Goal: Task Accomplishment & Management: Complete application form

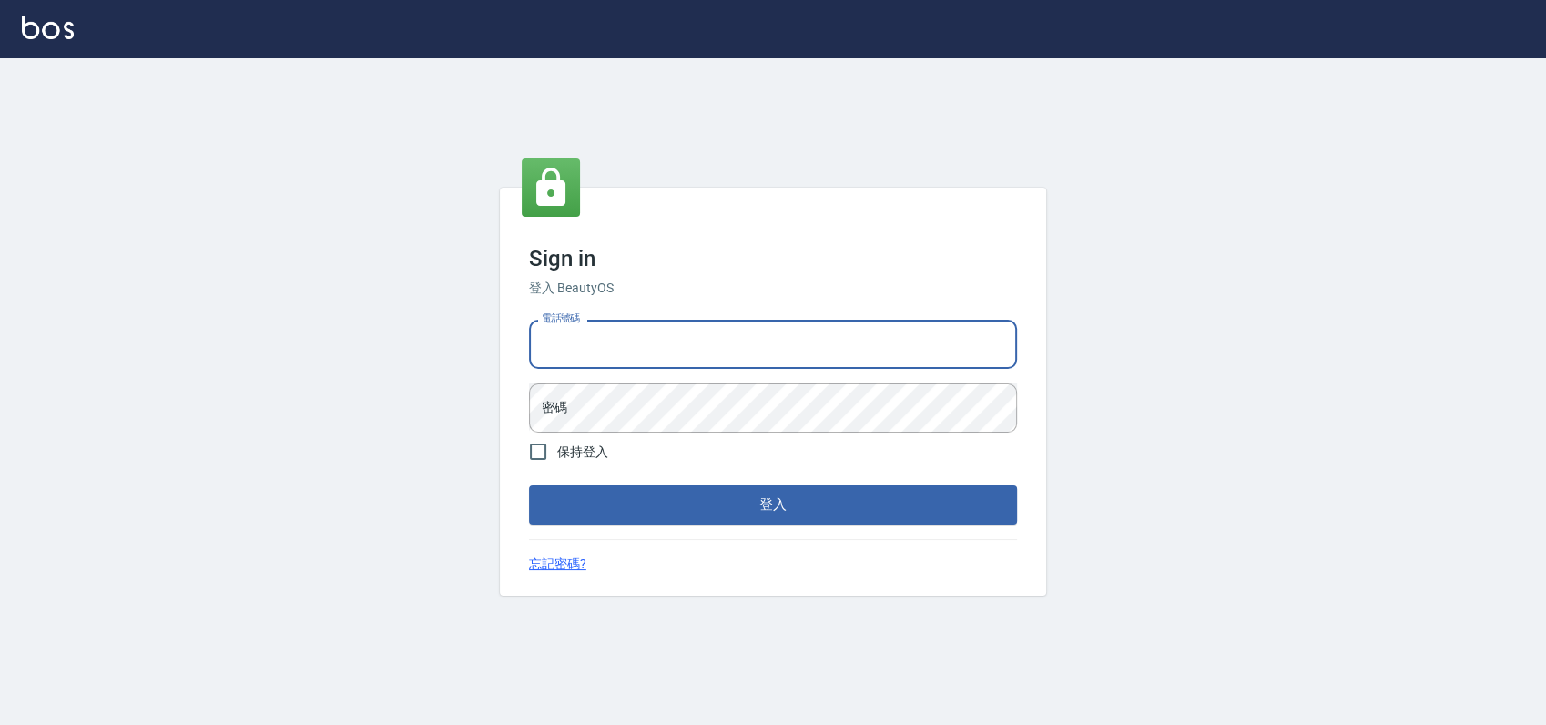
click at [717, 345] on input "電話號碼" at bounding box center [773, 344] width 488 height 49
type input "0900000991"
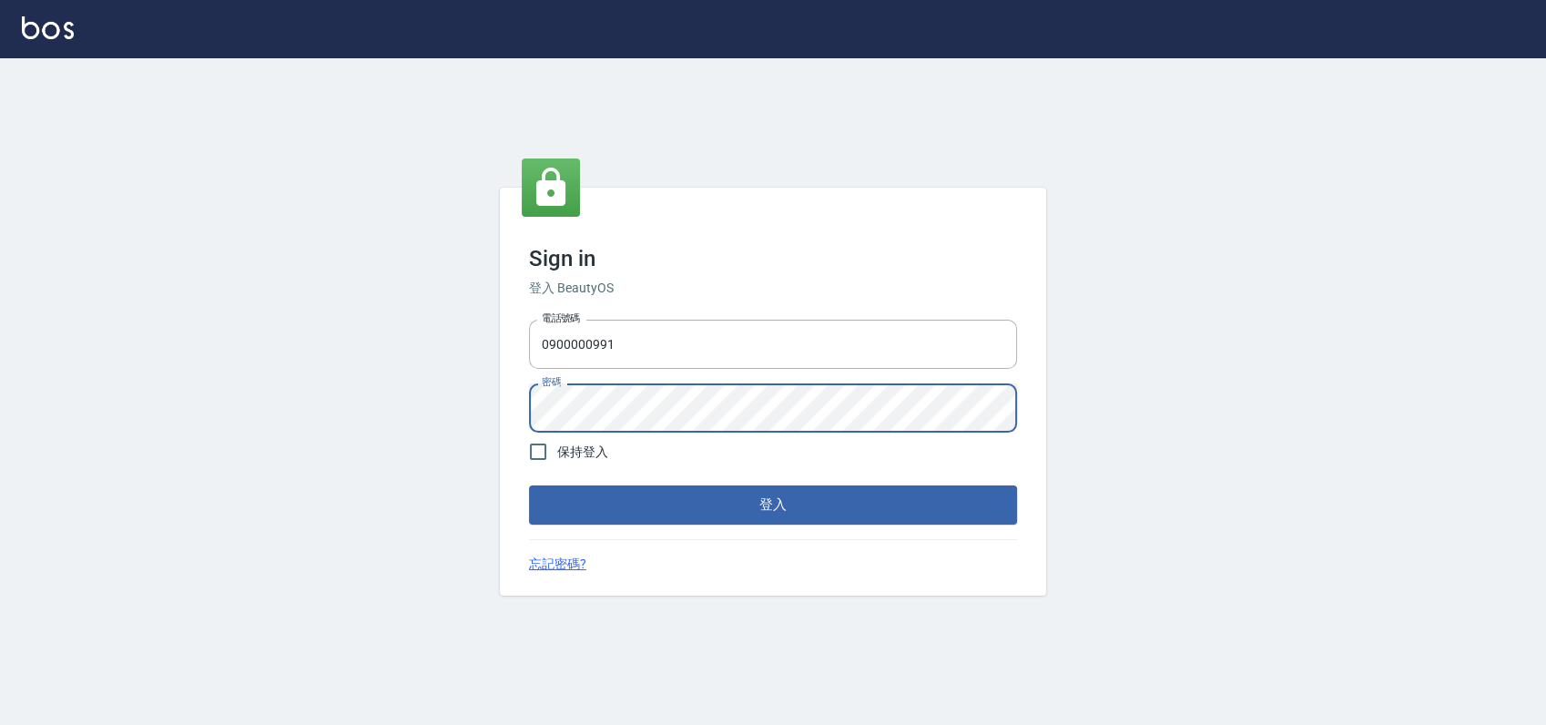
click at [529, 485] on button "登入" at bounding box center [773, 504] width 488 height 38
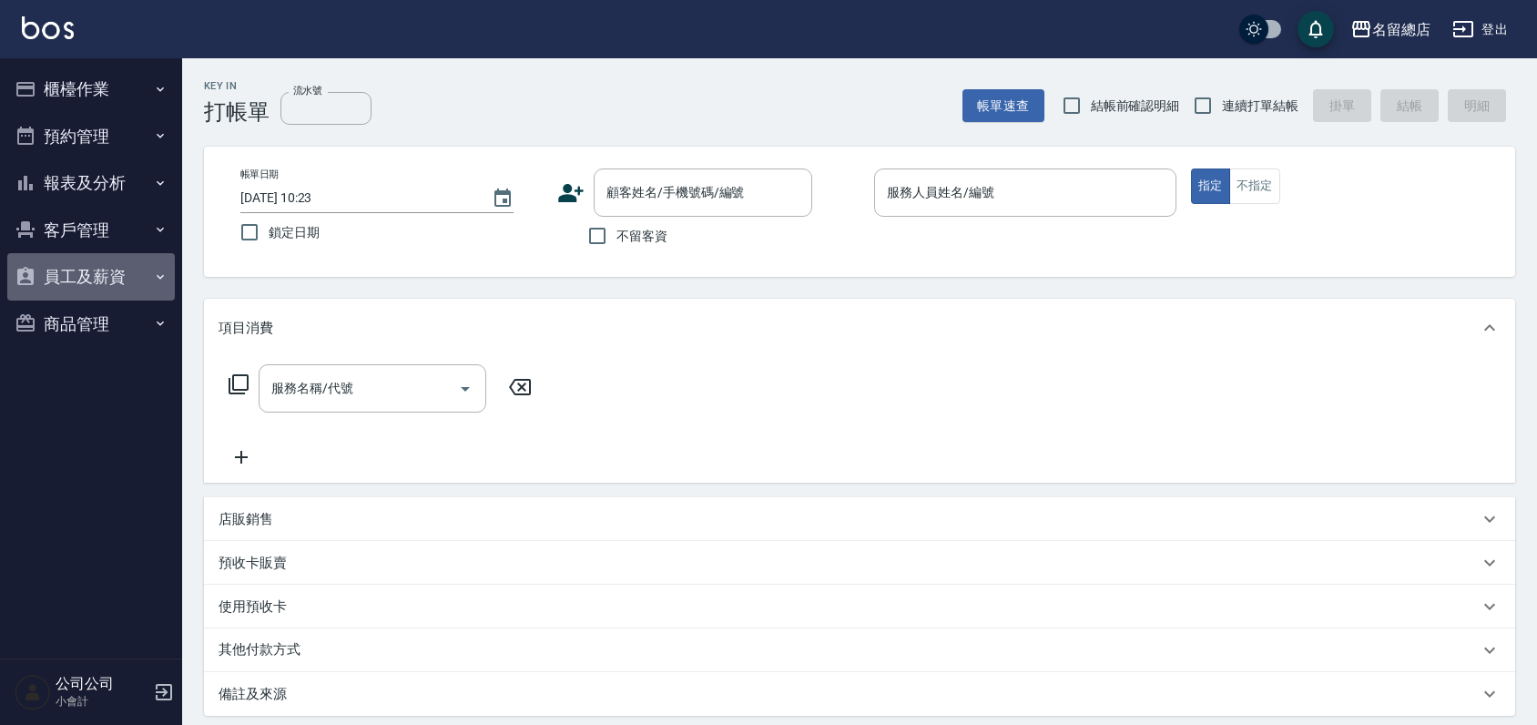
click at [107, 288] on button "員工及薪資" at bounding box center [90, 276] width 167 height 47
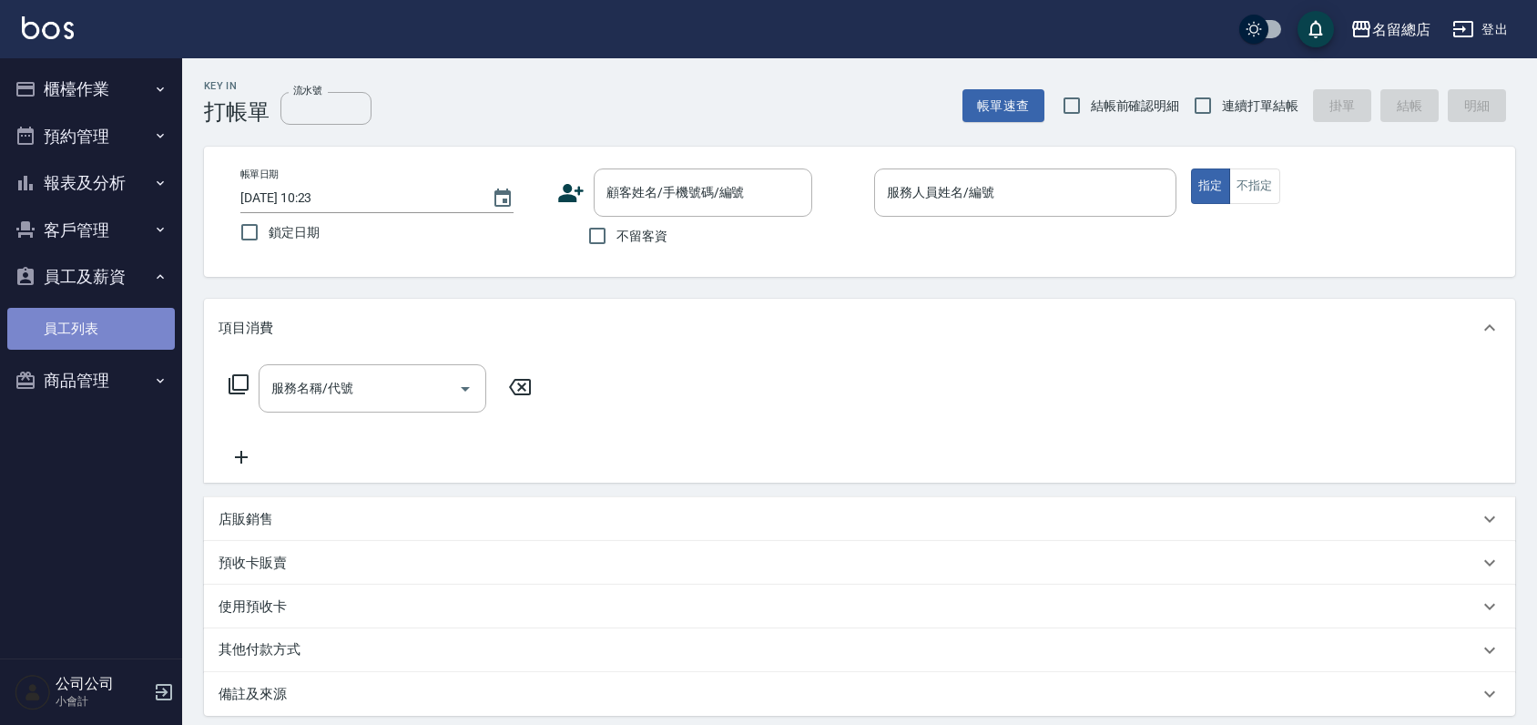
click at [81, 320] on link "員工列表" at bounding box center [90, 329] width 167 height 42
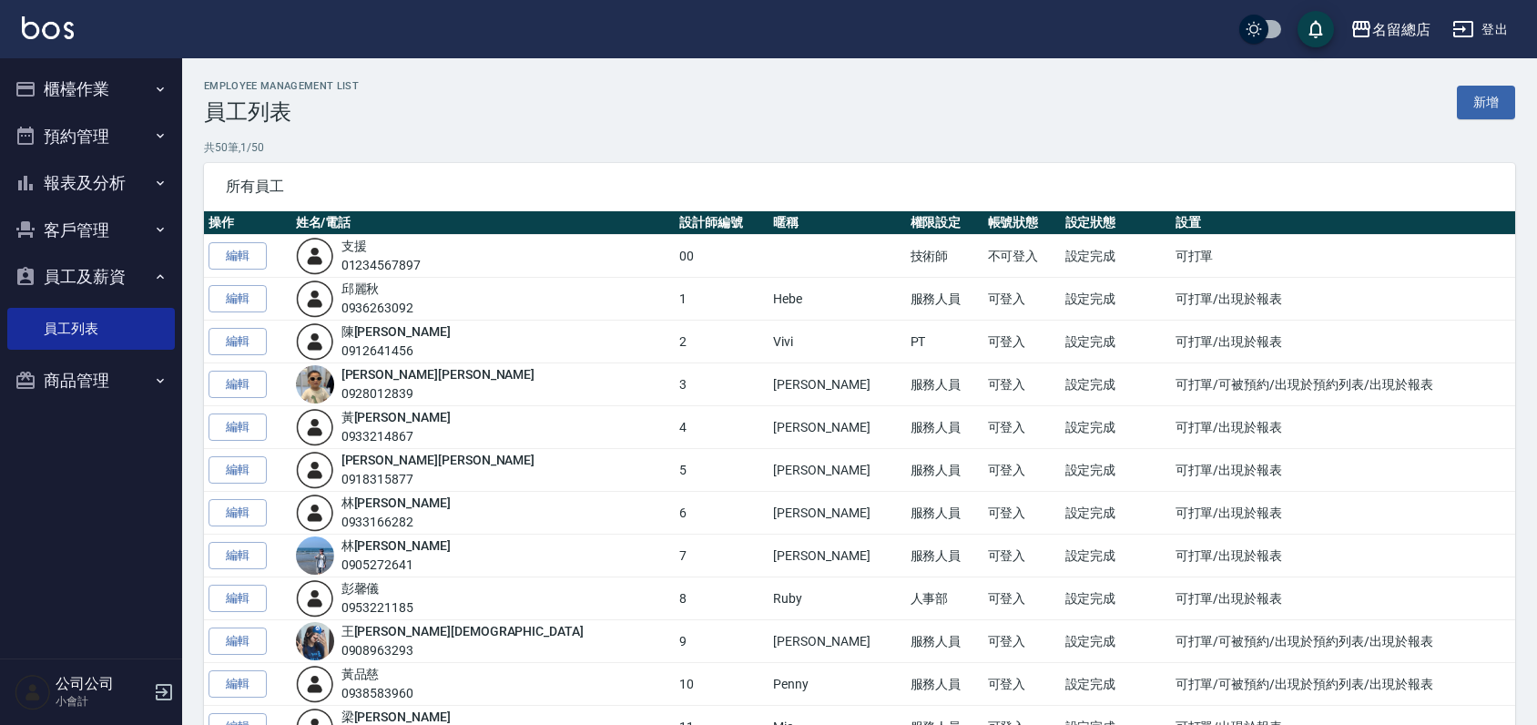
click at [107, 76] on button "櫃檯作業" at bounding box center [90, 89] width 167 height 47
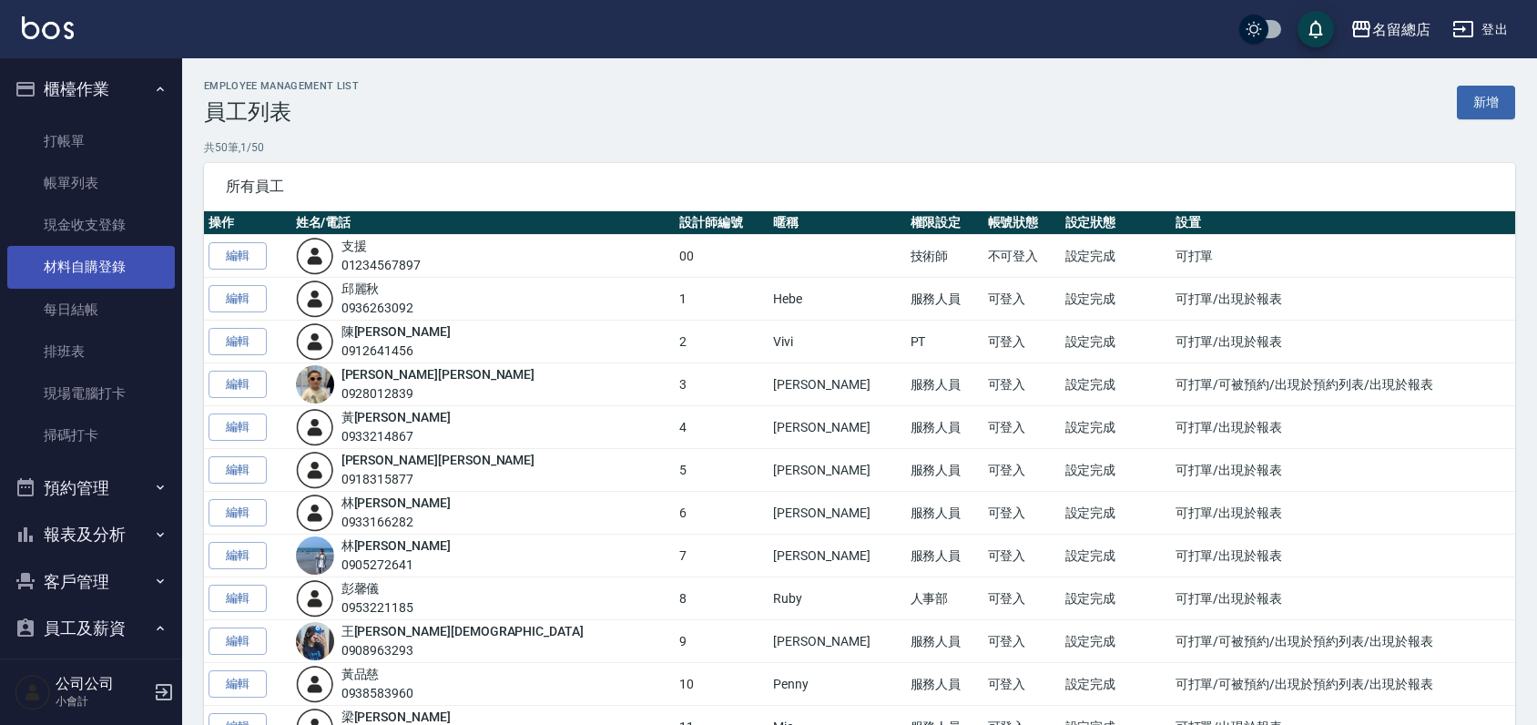
click at [73, 273] on link "材料自購登錄" at bounding box center [90, 267] width 167 height 42
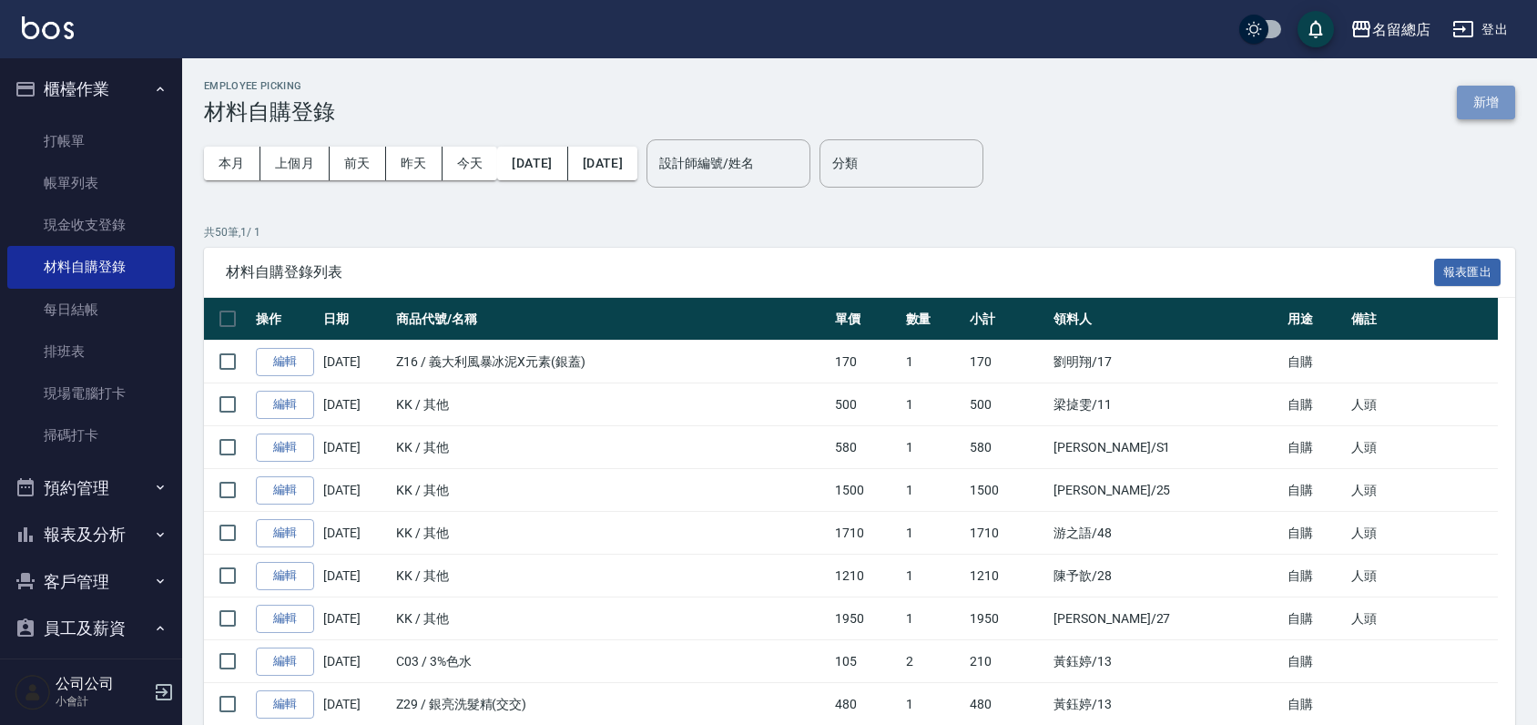
click at [1497, 105] on button "新增" at bounding box center [1486, 103] width 58 height 34
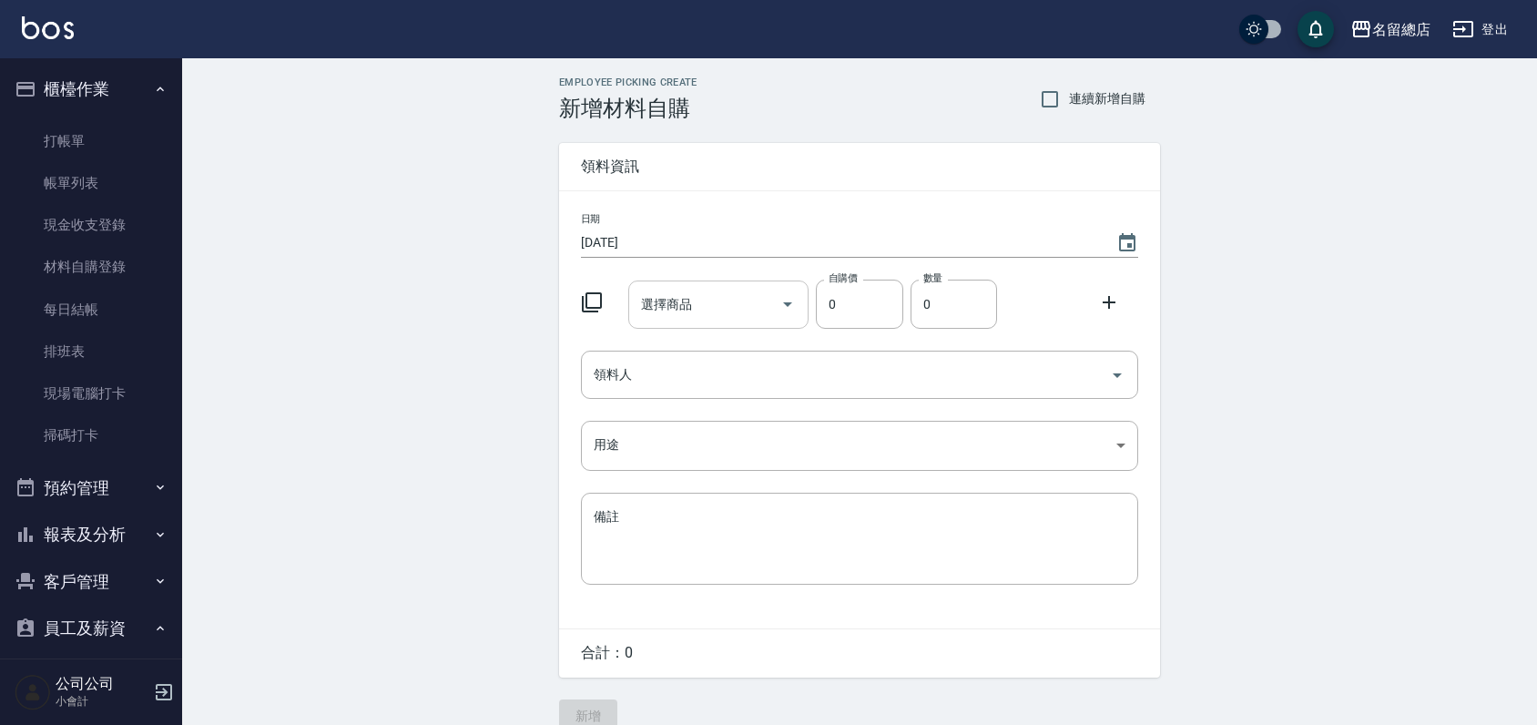
click at [727, 295] on input "選擇商品" at bounding box center [704, 305] width 137 height 32
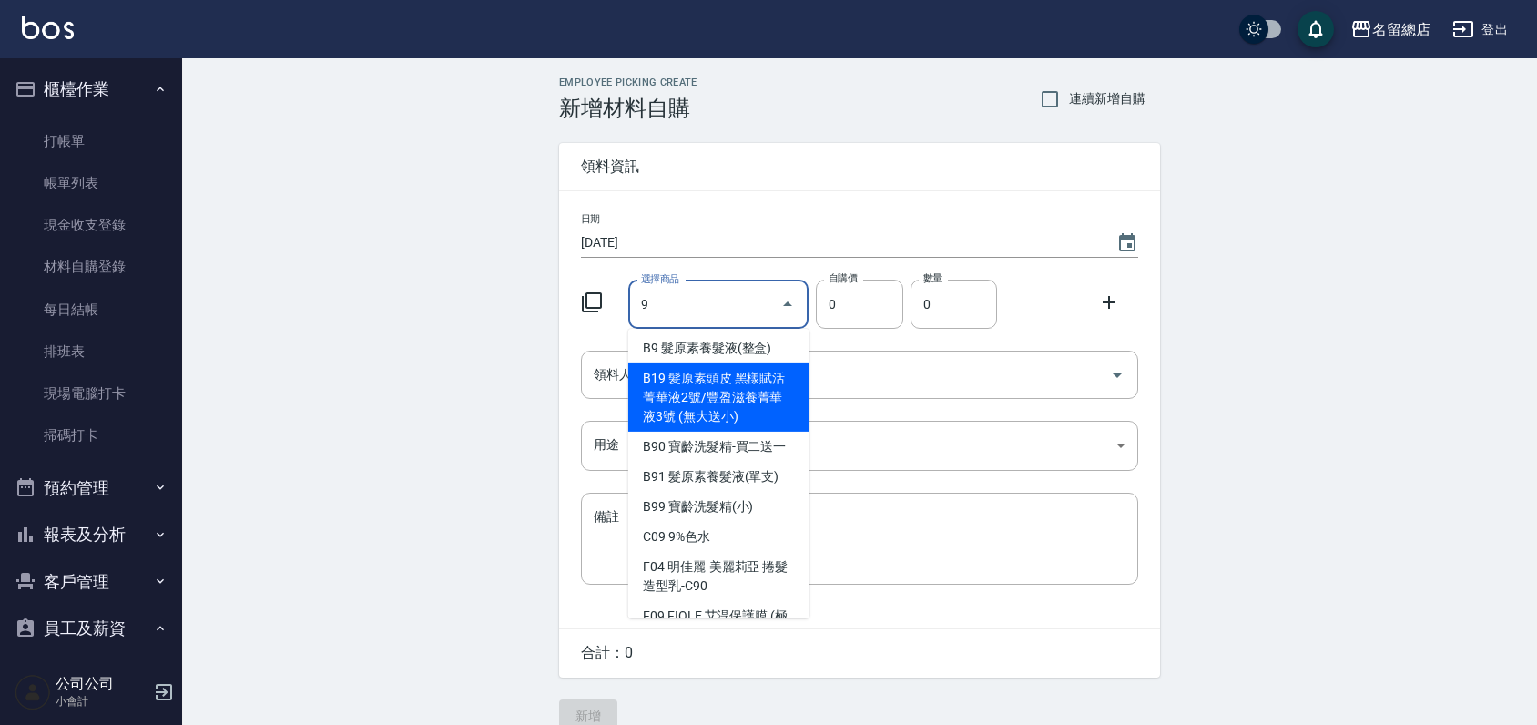
scroll to position [202, 0]
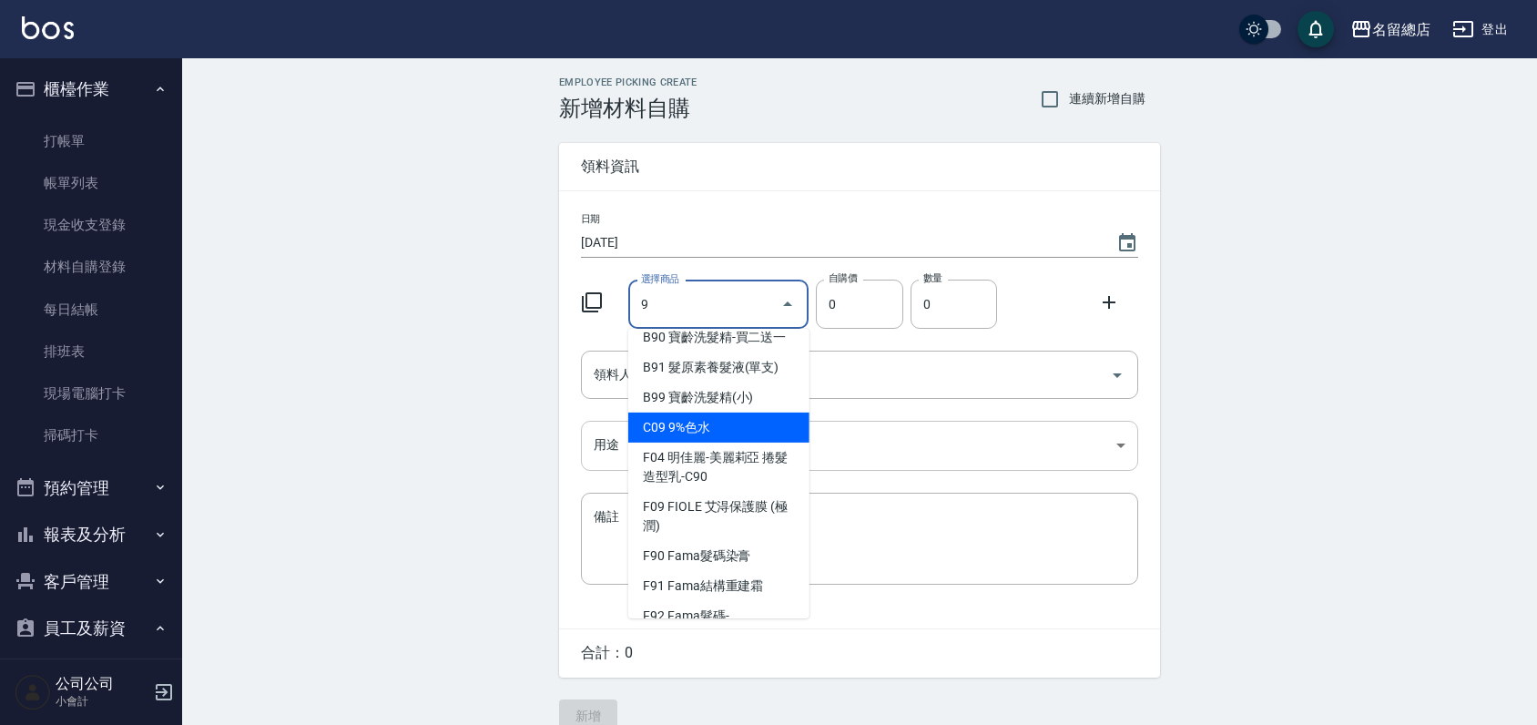
click at [717, 442] on li "C09 9%色水" at bounding box center [718, 427] width 181 height 30
type input "9%色水"
type input "105"
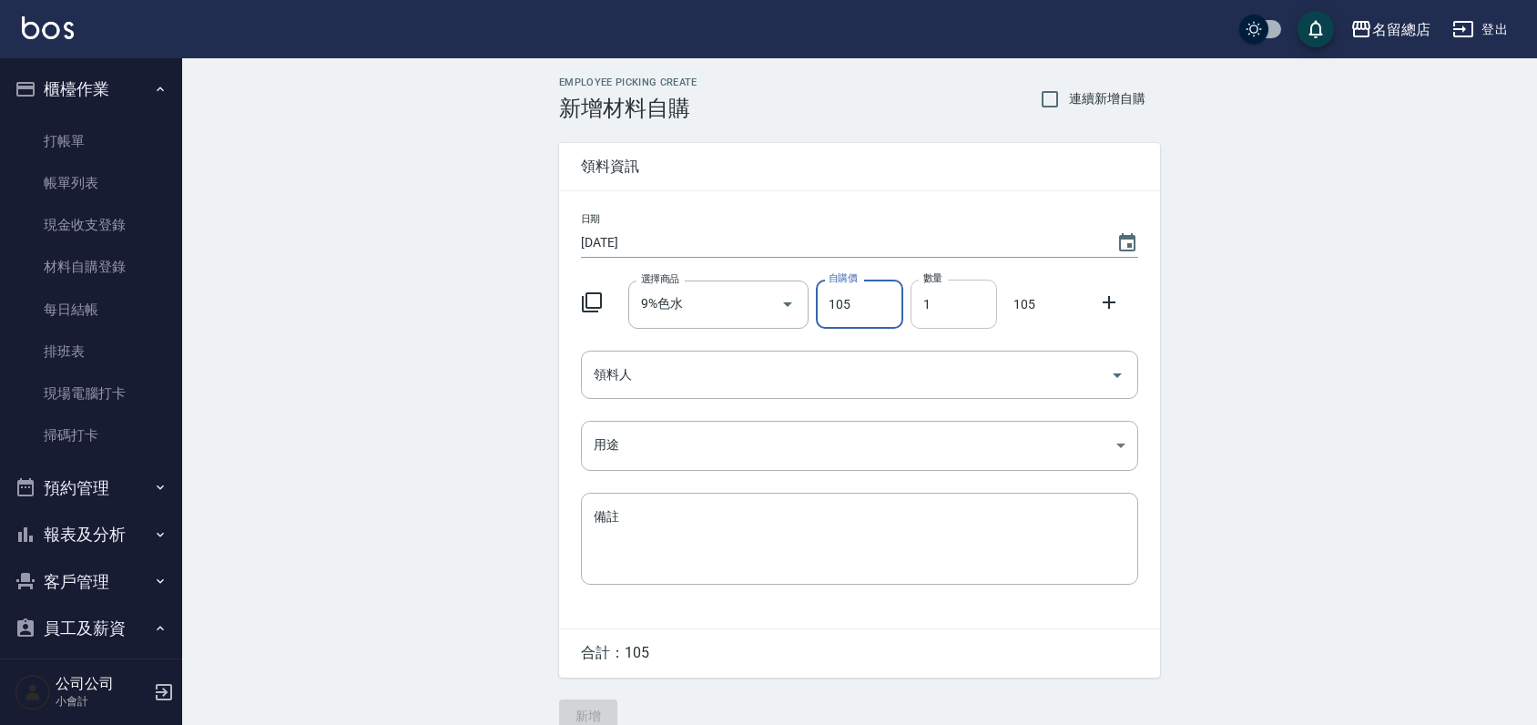
click at [929, 309] on input "1" at bounding box center [953, 303] width 86 height 49
click at [680, 393] on div "領料人" at bounding box center [859, 374] width 557 height 48
type input "02"
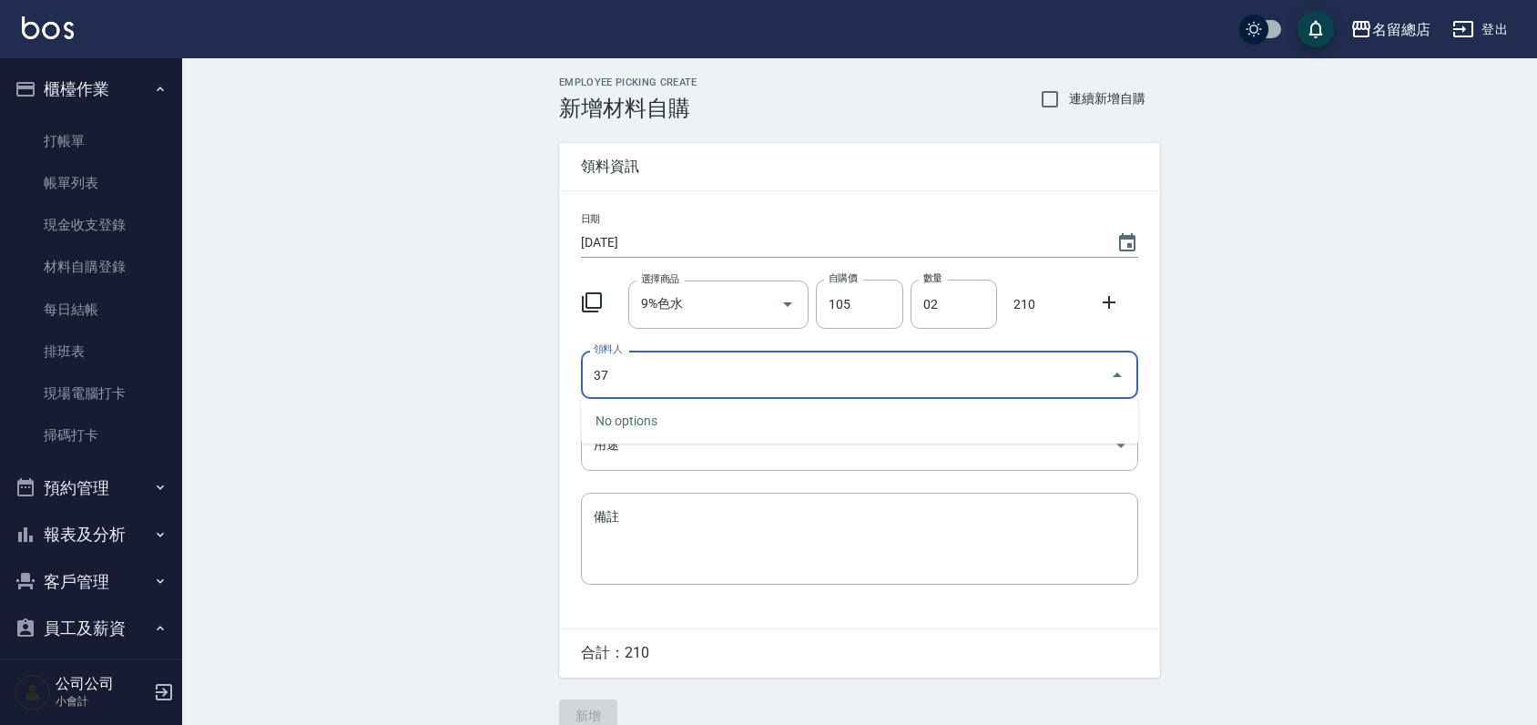
type input "37"
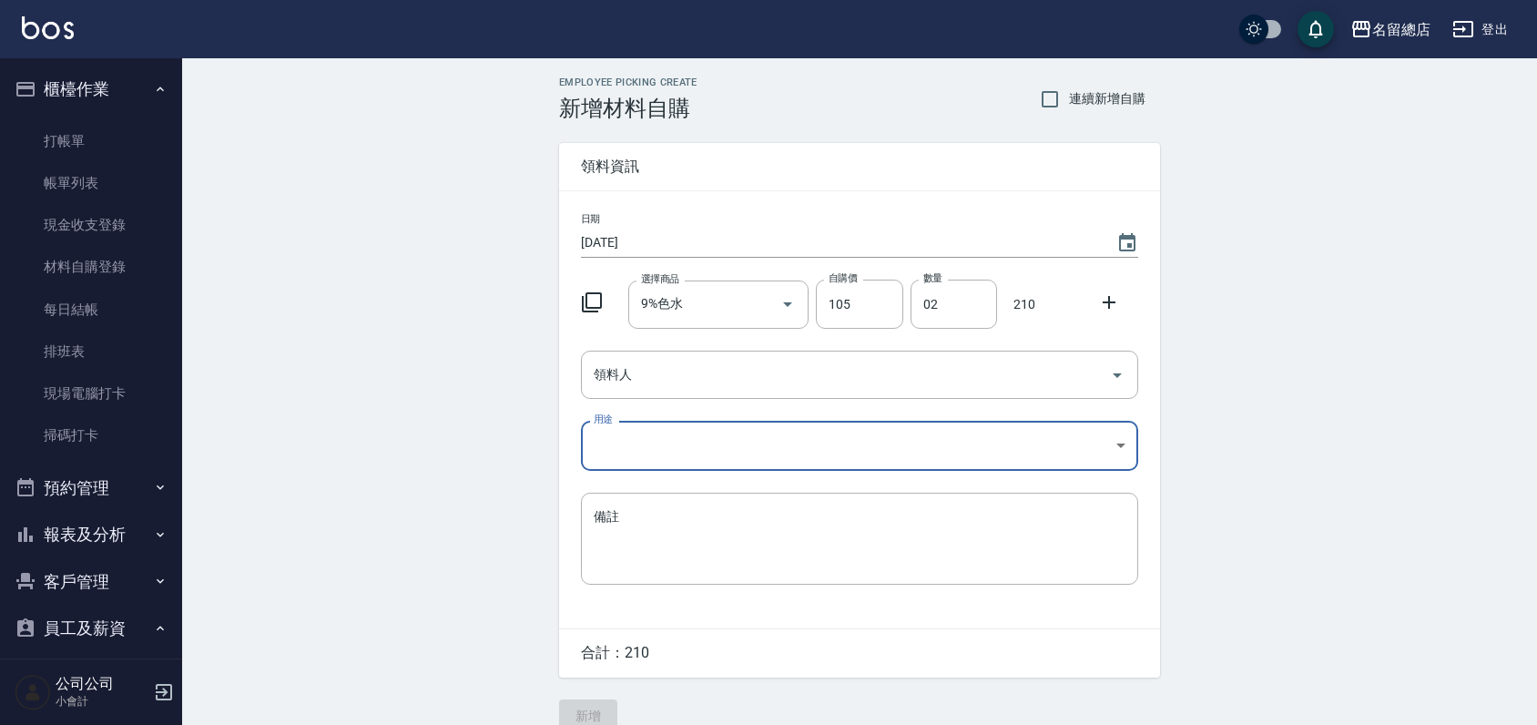
click at [676, 440] on body "名留總店 登出 櫃檯作業 打帳單 帳單列表 現金收支登錄 材料自購登錄 每日結帳 排班表 現場電腦打卡 掃碼打卡 預約管理 預約管理 單日預約紀錄 單週預約紀…" at bounding box center [768, 375] width 1537 height 750
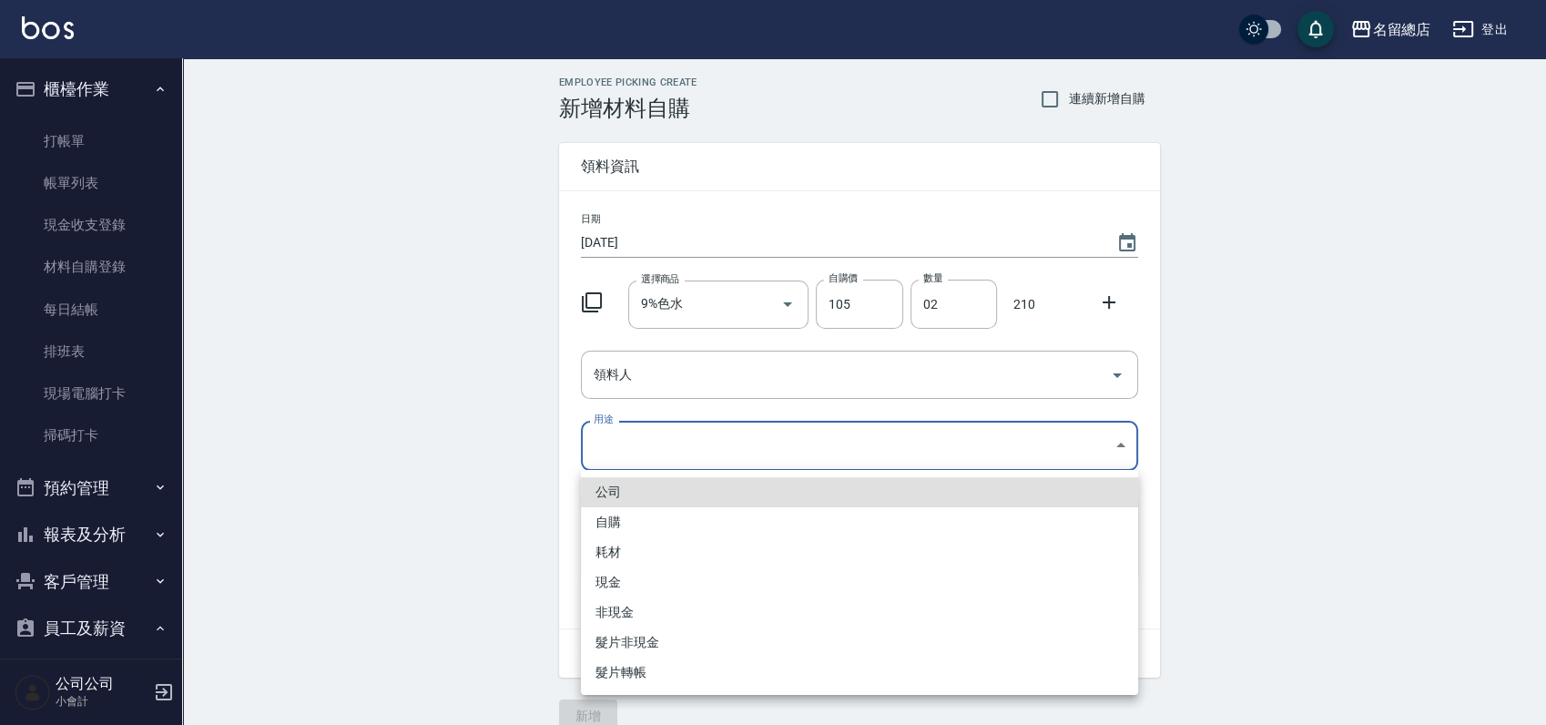
click at [655, 517] on li "自購" at bounding box center [859, 522] width 557 height 30
type input "自購"
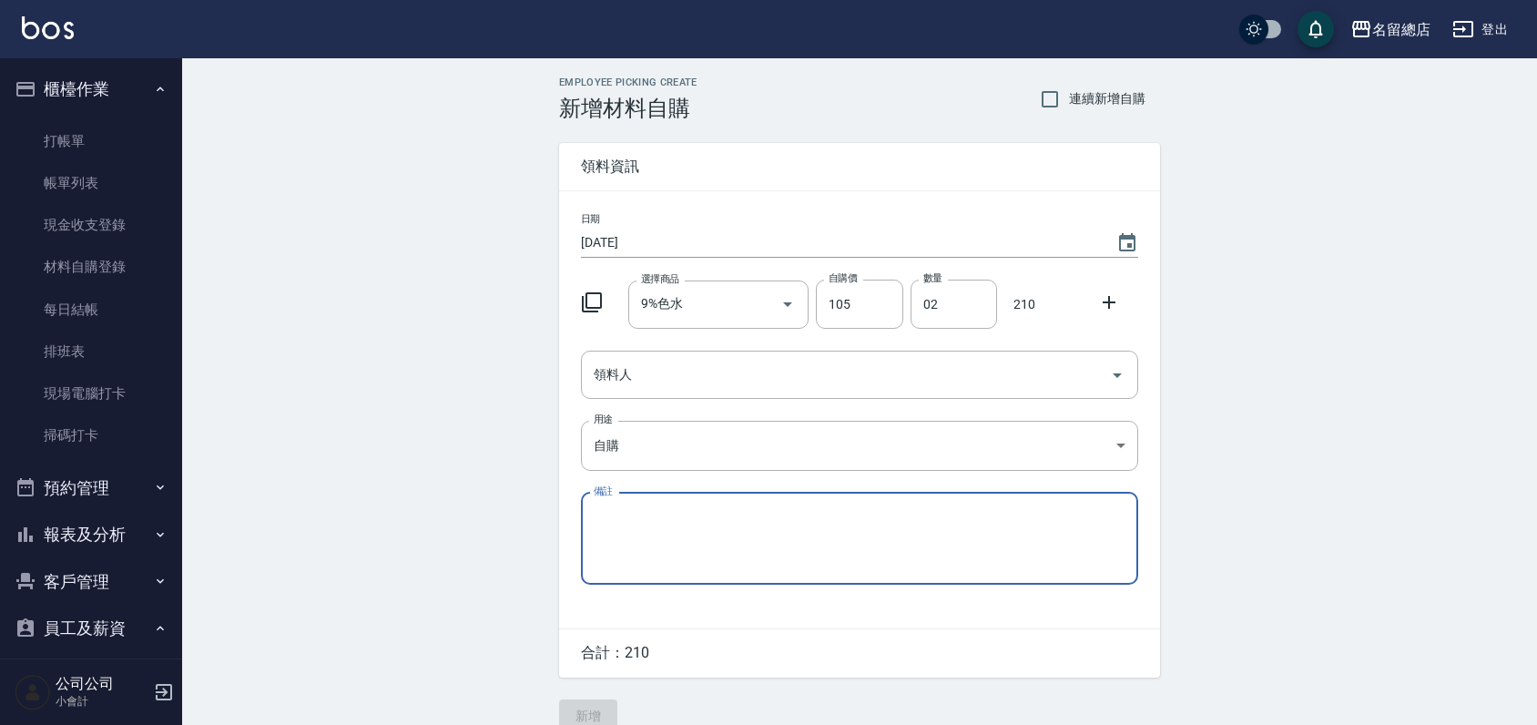
click at [677, 380] on input "領料人" at bounding box center [845, 375] width 513 height 32
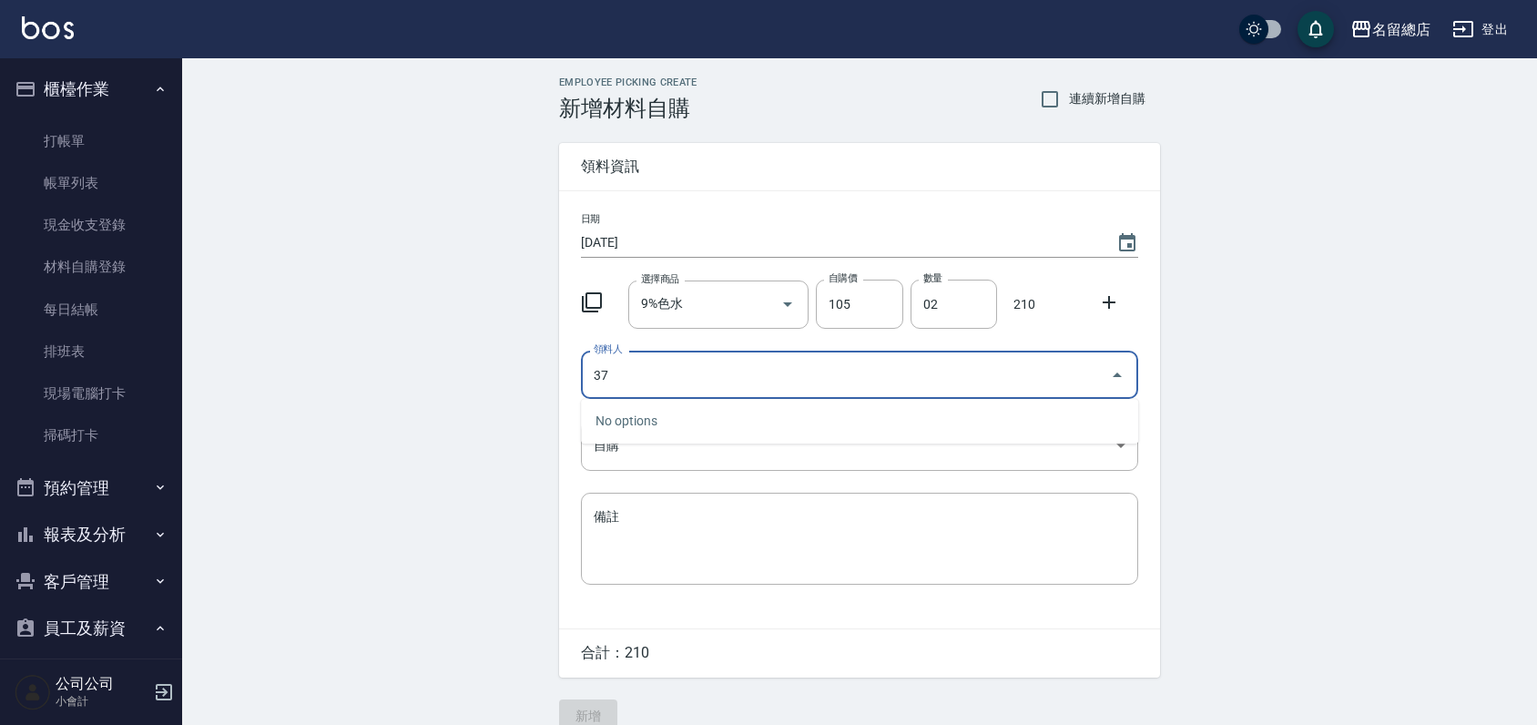
type input "3"
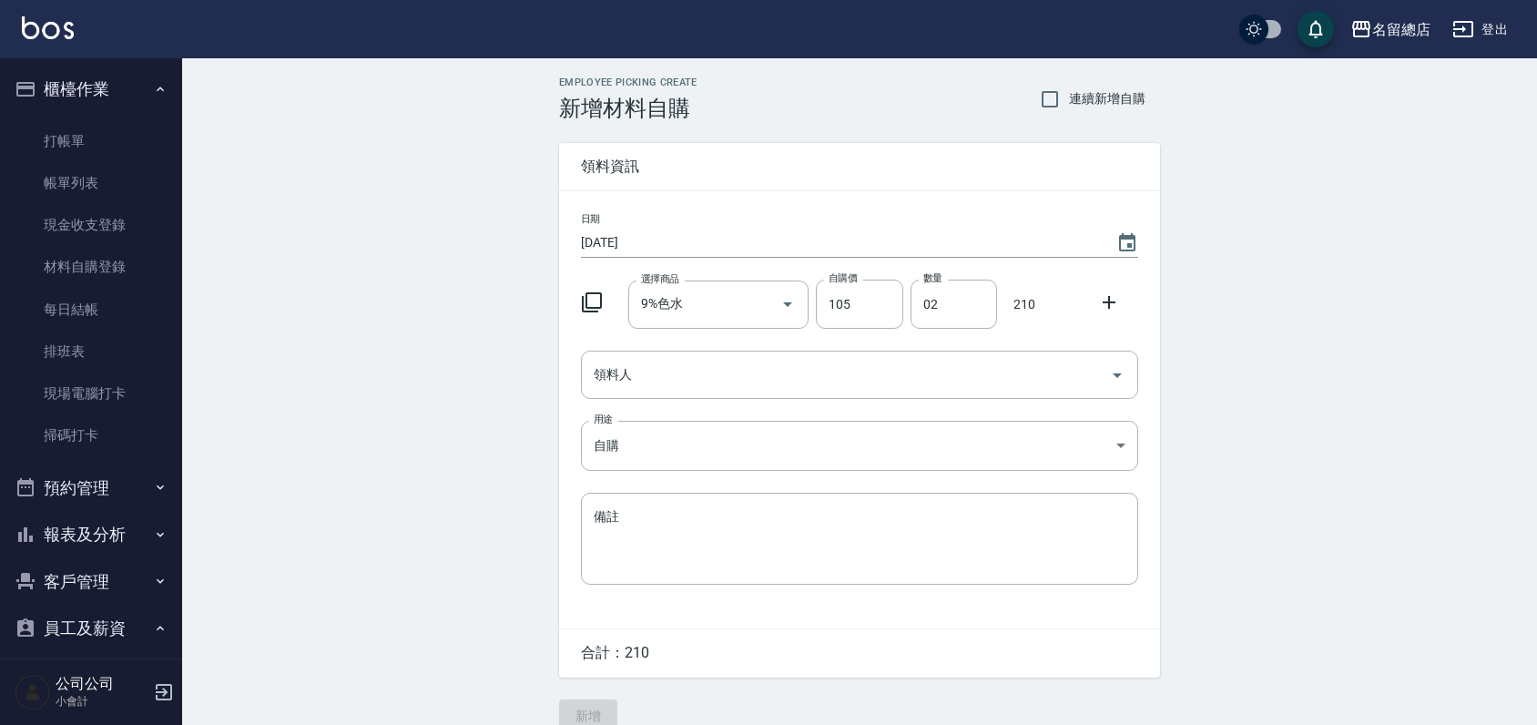
click at [406, 526] on div "Employee Picking Create 新增材料自購 連續新增自購 領料資訊 日期 [DATE] 選擇商品 9%色水 選擇商品 自購價 105 自購價…" at bounding box center [859, 404] width 1355 height 692
click at [741, 378] on input "領料人" at bounding box center [845, 375] width 513 height 32
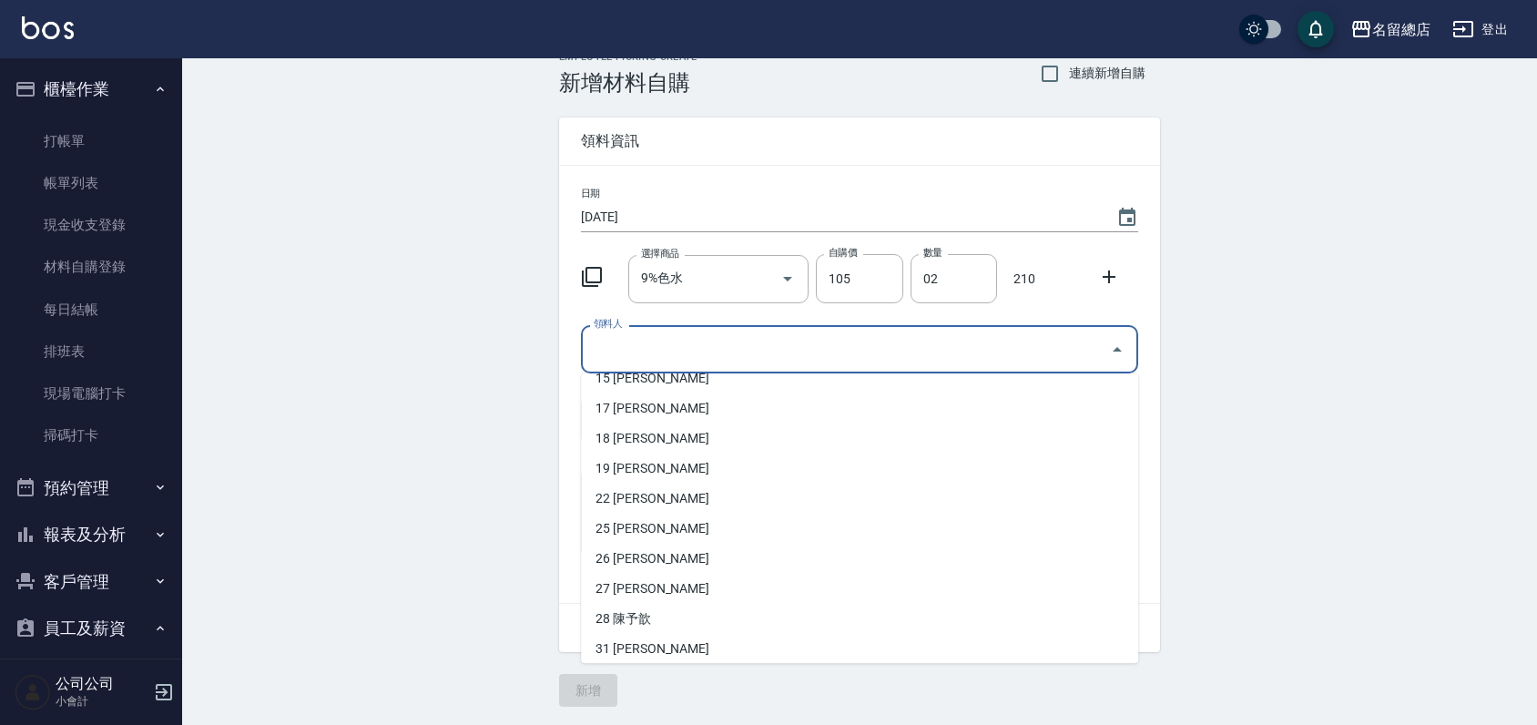
scroll to position [316, 0]
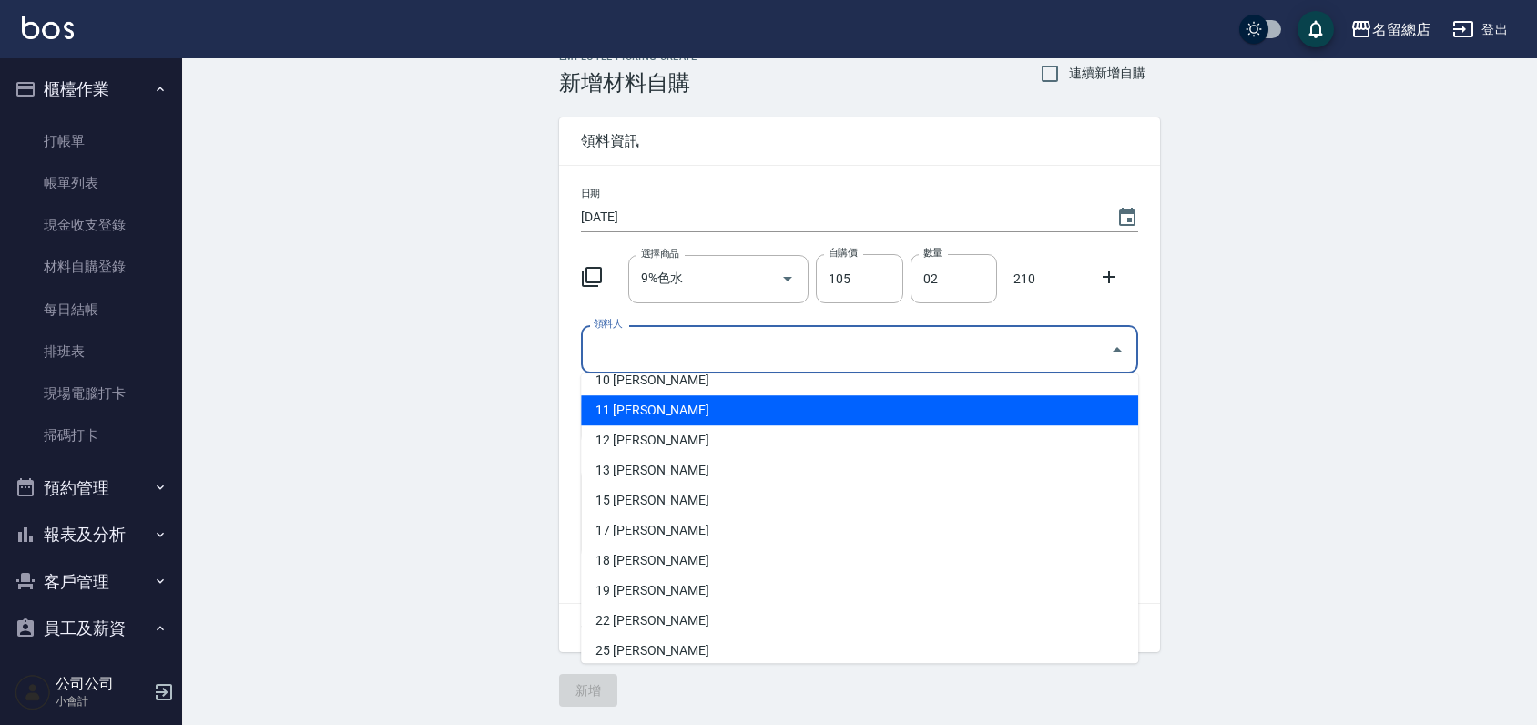
click at [765, 415] on li "11 [PERSON_NAME]" at bounding box center [859, 410] width 557 height 30
type input "梁㨗雯"
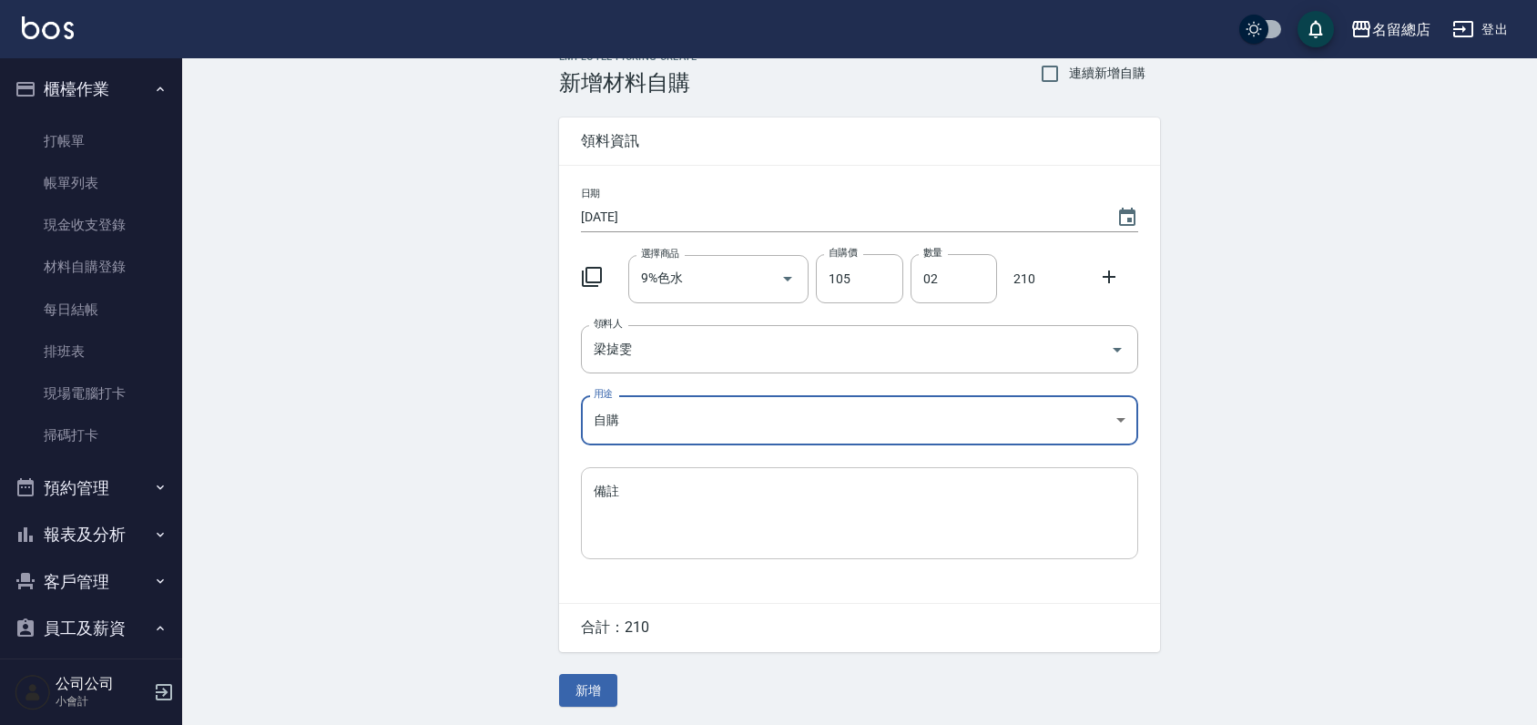
click at [706, 482] on textarea "備註" at bounding box center [860, 513] width 532 height 62
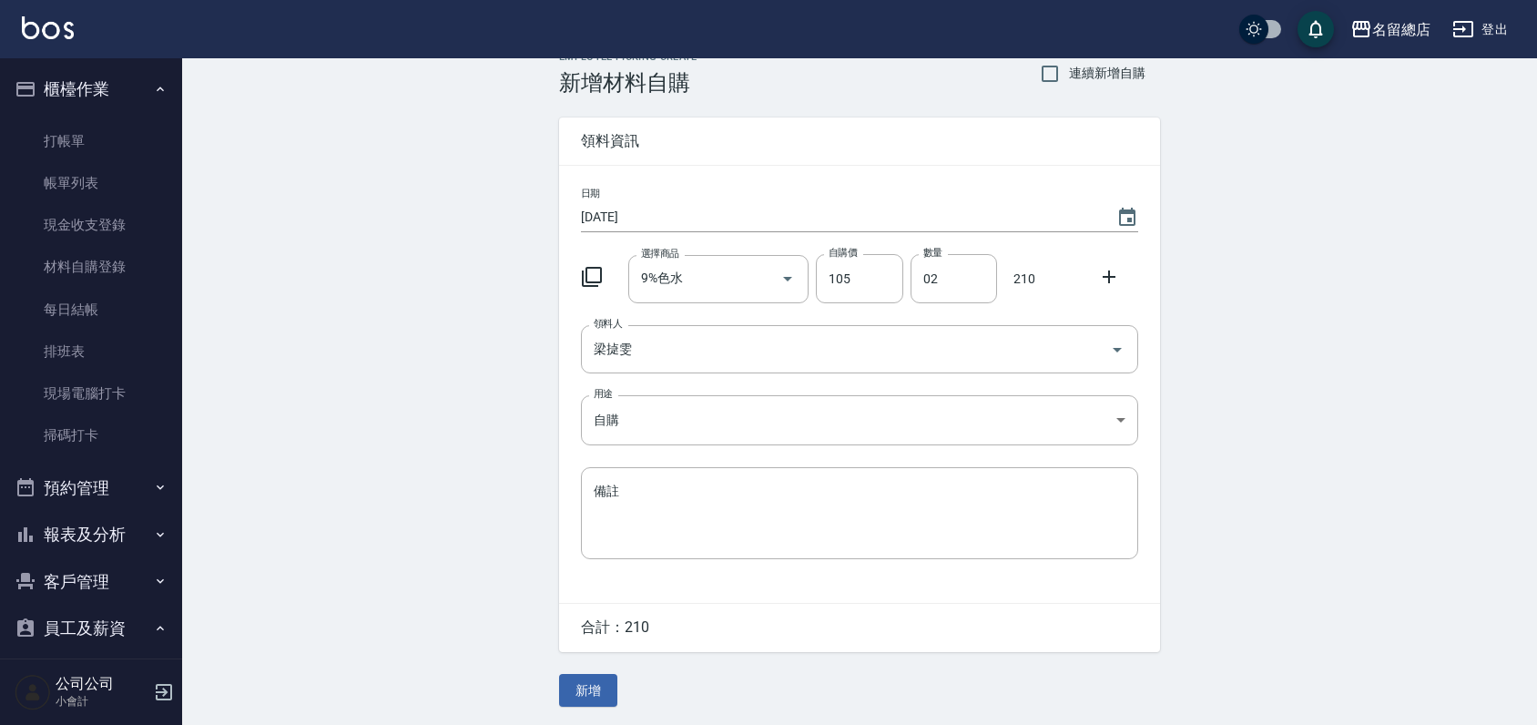
click at [305, 510] on div "Employee Picking Create 新增材料自購 連續新增自購 領料資訊 日期 [DATE] 選擇商品 9%色水 選擇商品 自購價 105 自購價…" at bounding box center [859, 379] width 1355 height 692
click at [671, 350] on input "梁㨗雯" at bounding box center [834, 349] width 490 height 32
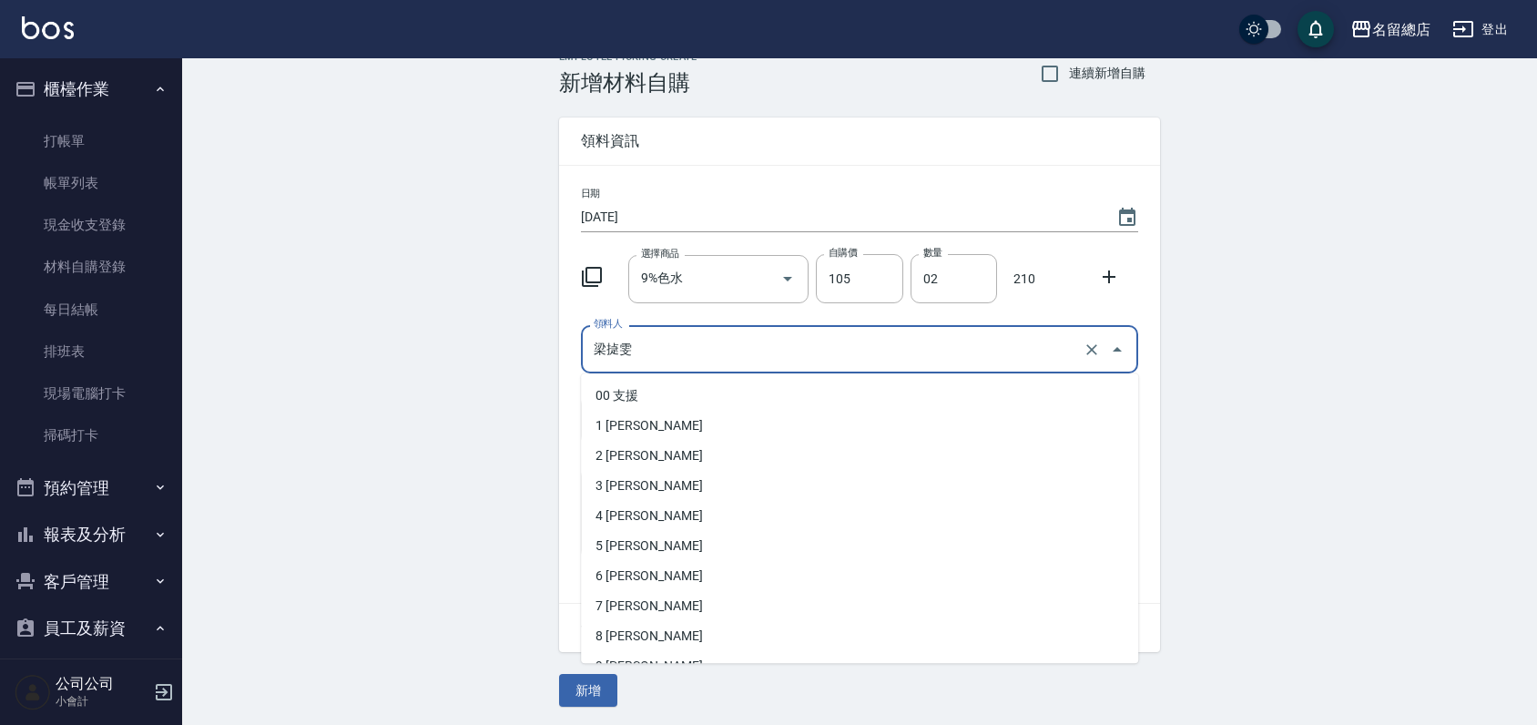
scroll to position [78, 0]
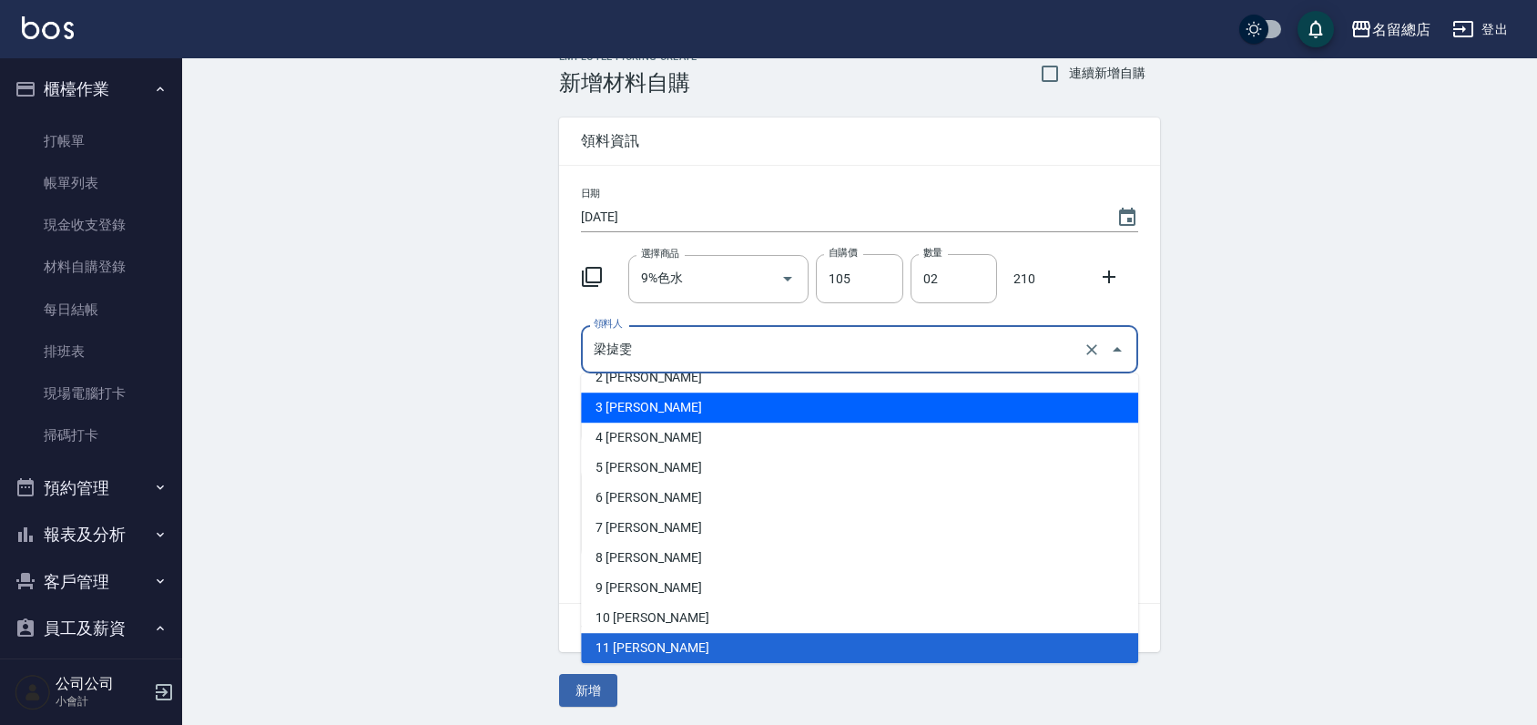
click at [390, 599] on div "Employee Picking Create 新增材料自購 連續新增自購 領料資訊 日期 [DATE] 選擇商品 9%色水 選擇商品 自購價 105 自購價…" at bounding box center [859, 379] width 1355 height 692
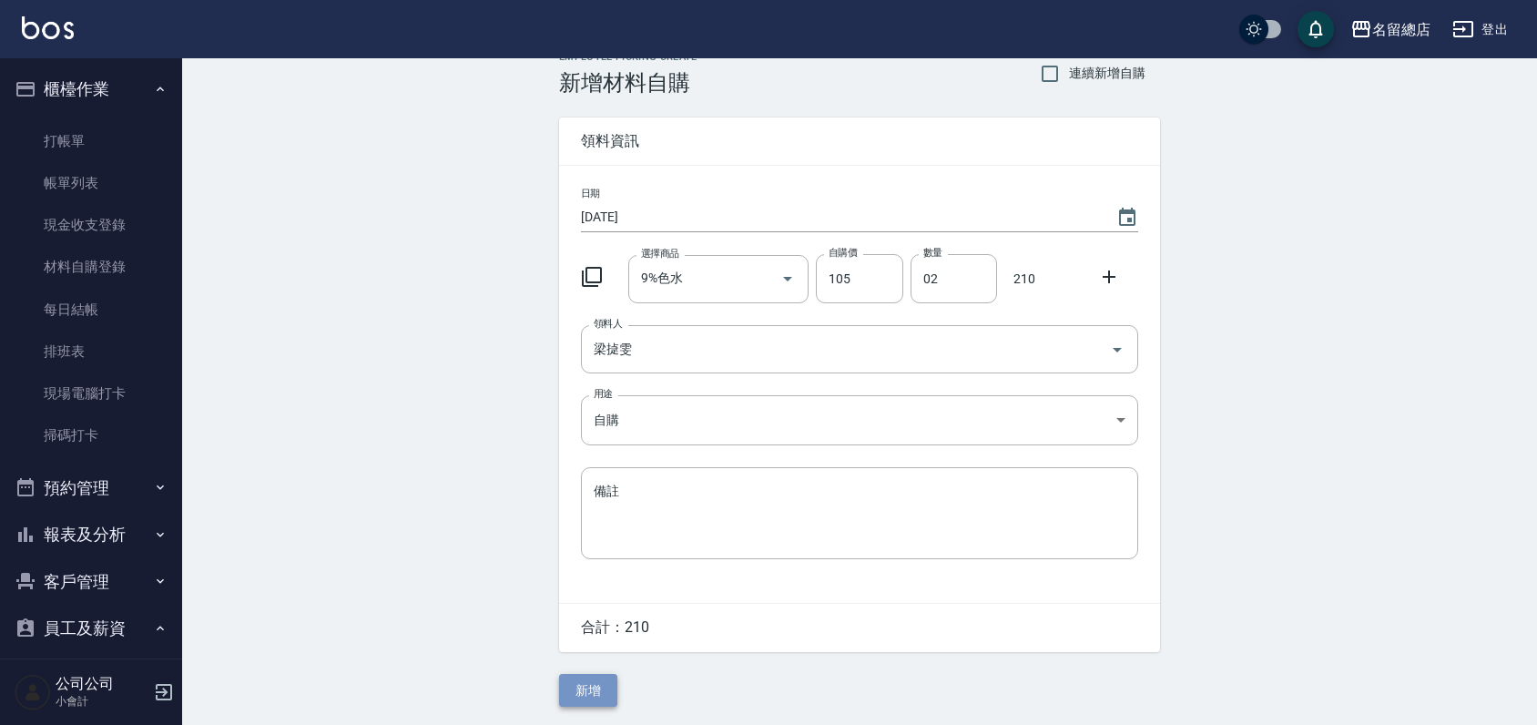
click at [583, 692] on button "新增" at bounding box center [588, 691] width 58 height 34
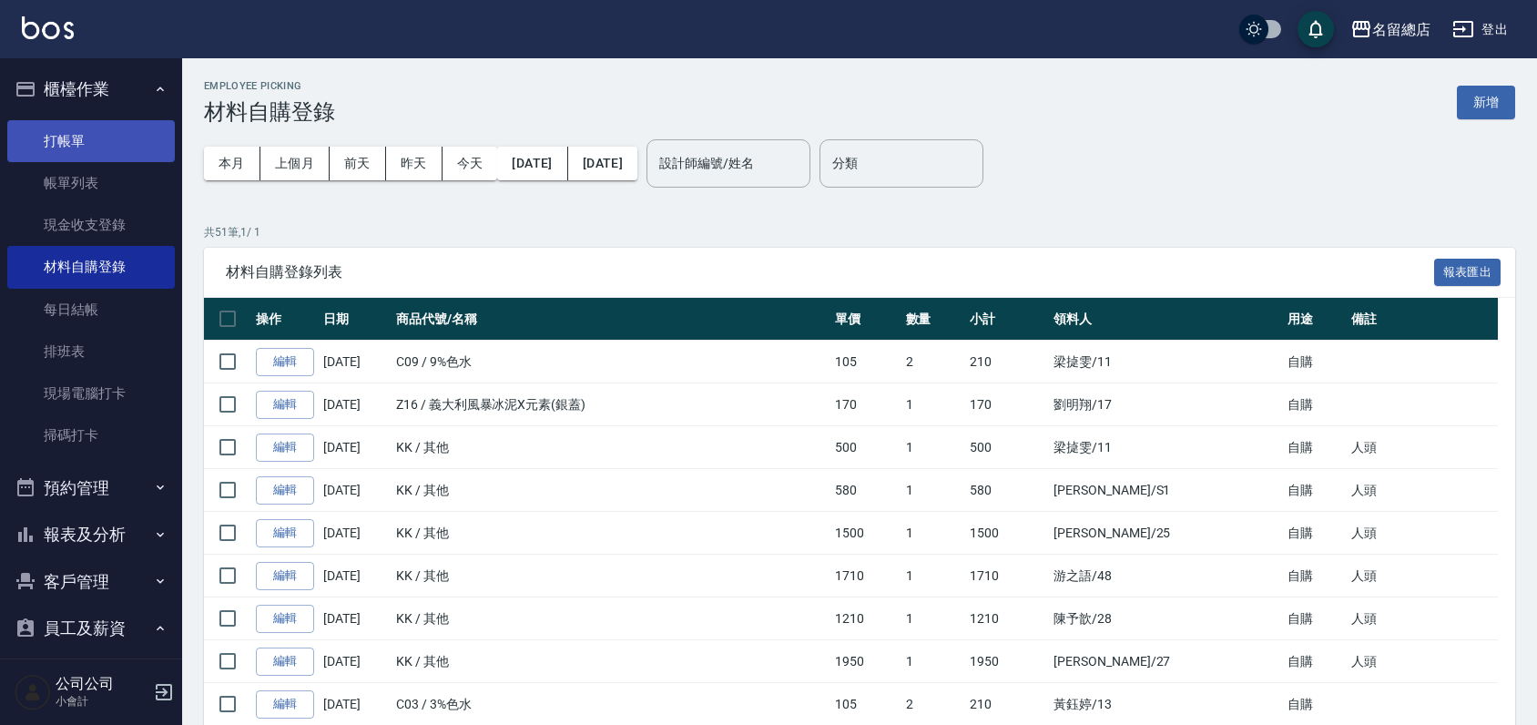
click at [80, 137] on link "打帳單" at bounding box center [90, 141] width 167 height 42
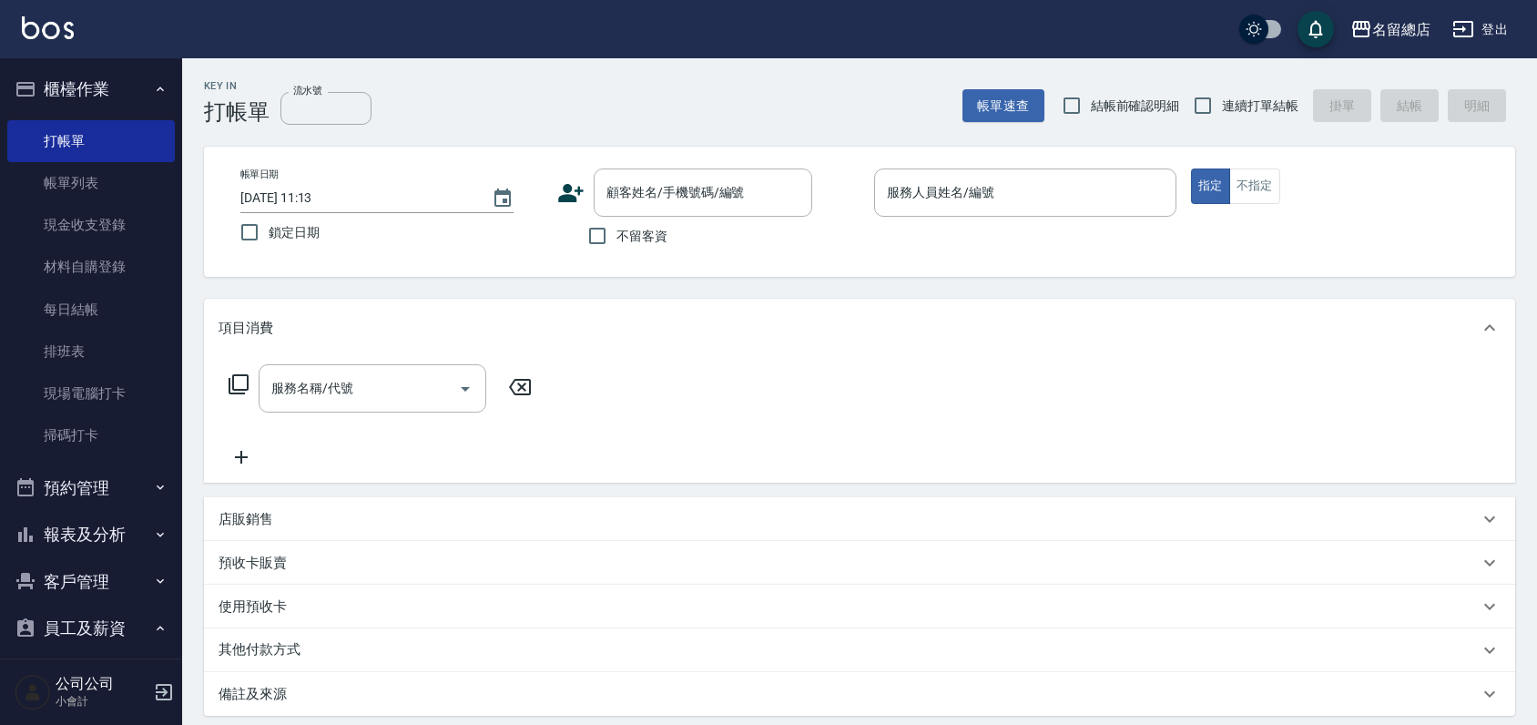
click at [1056, 289] on div "Key In 打帳單 流水號 流水號 帳單速查 結帳前確認明細 連續打單結帳 掛單 結帳 明細 帳單日期 [DATE] 11:13 鎖定日期 顧客姓名/手機號…" at bounding box center [859, 485] width 1355 height 855
